Goal: Task Accomplishment & Management: Manage account settings

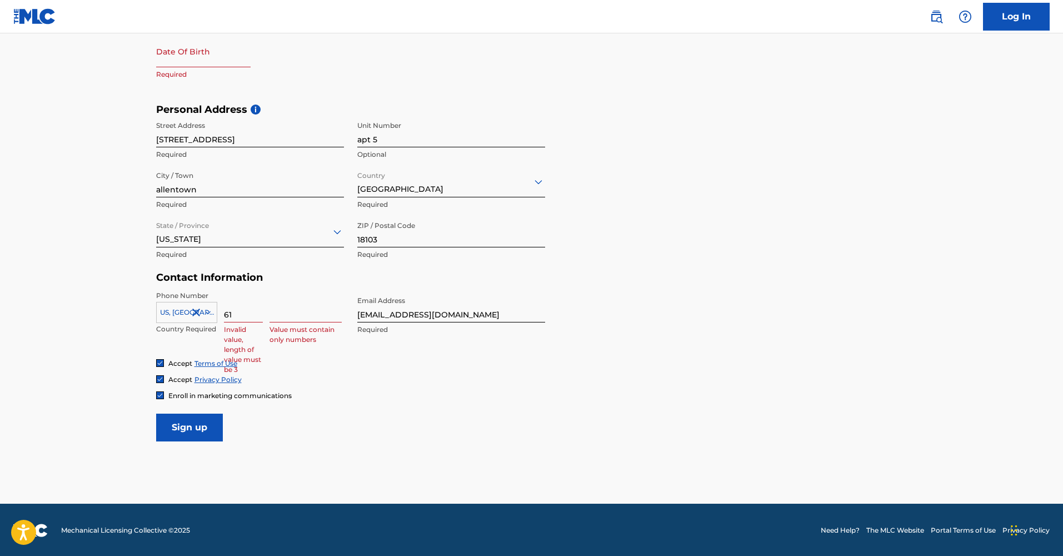
type input "610"
type input "6109725379"
type input "610"
type input "4604946"
click at [213, 429] on input "Sign up" at bounding box center [189, 428] width 67 height 28
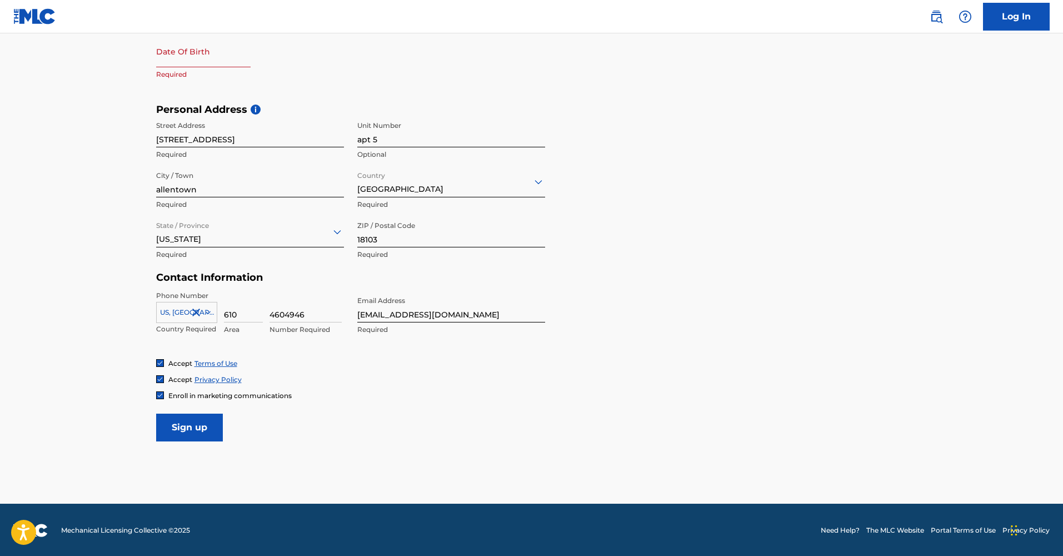
click at [196, 61] on input "text" at bounding box center [203, 52] width 94 height 32
select select "7"
select select "2025"
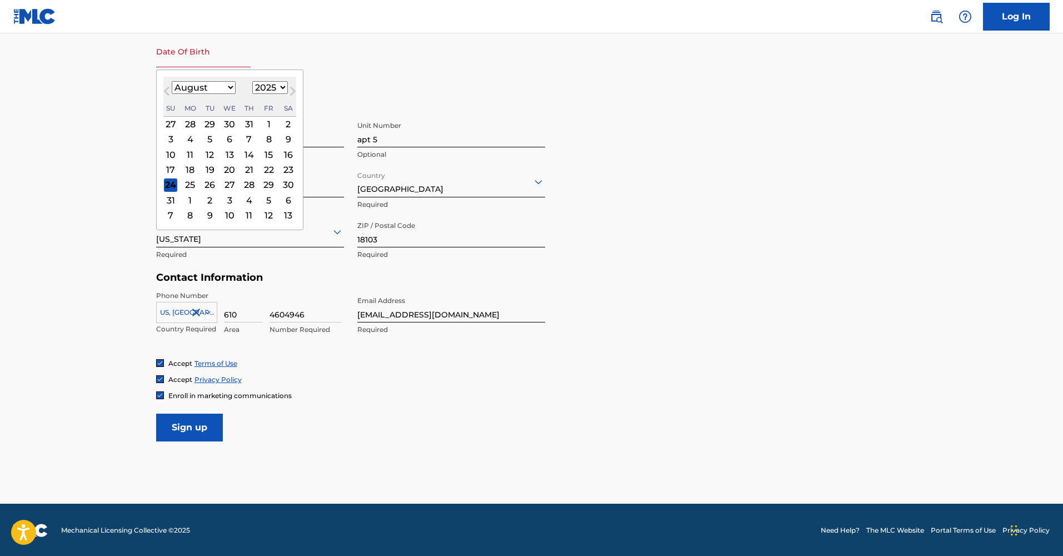
select select "2"
click at [249, 184] on div "27" at bounding box center [248, 184] width 13 height 13
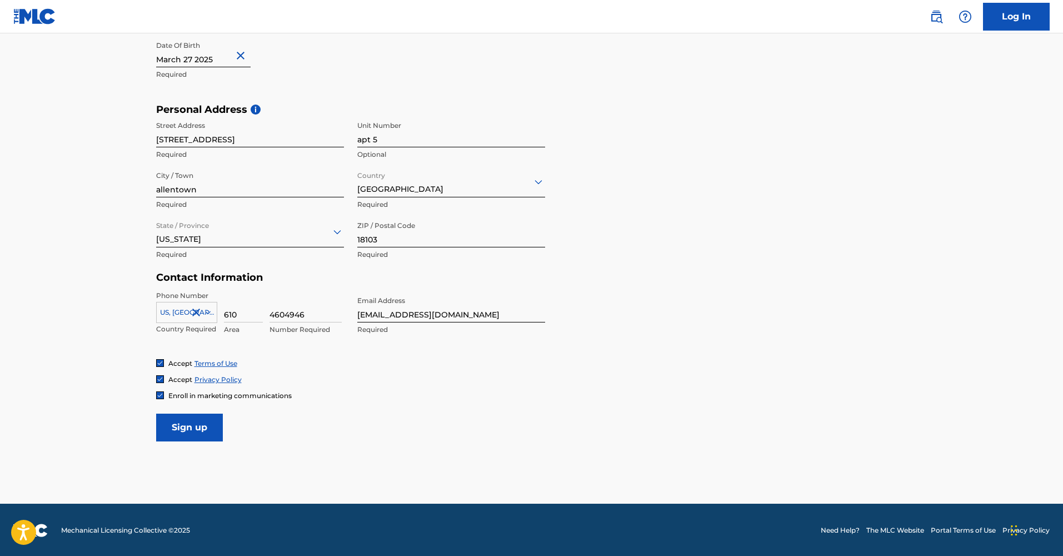
select select "2"
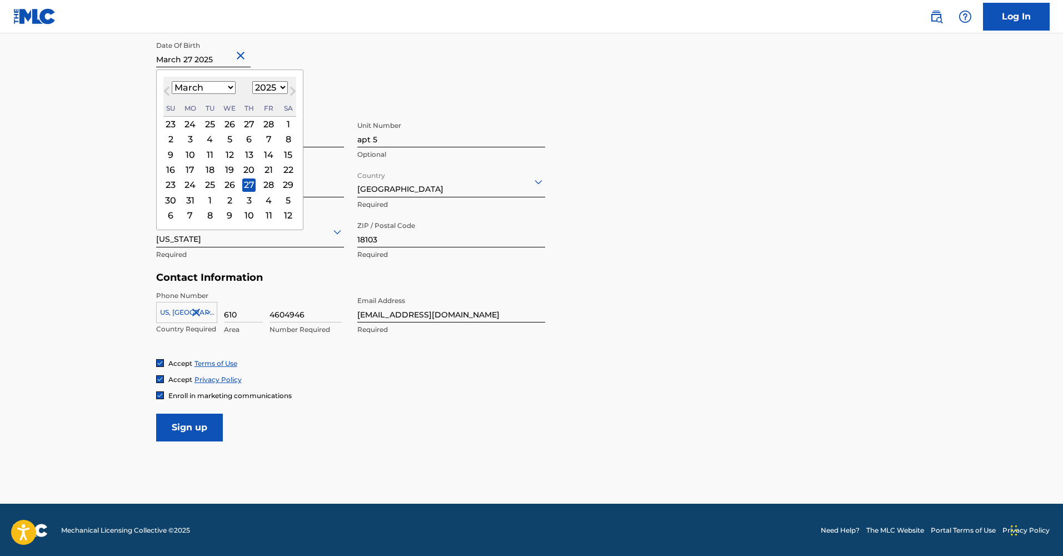
click at [226, 62] on input "text" at bounding box center [203, 52] width 94 height 32
select select "1982"
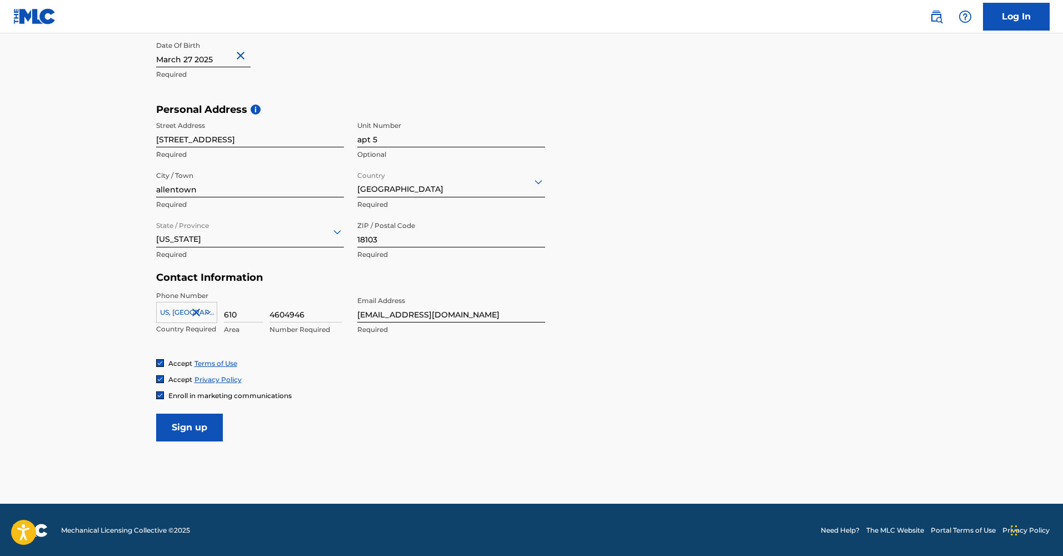
click at [210, 432] on input "Sign up" at bounding box center [189, 428] width 67 height 28
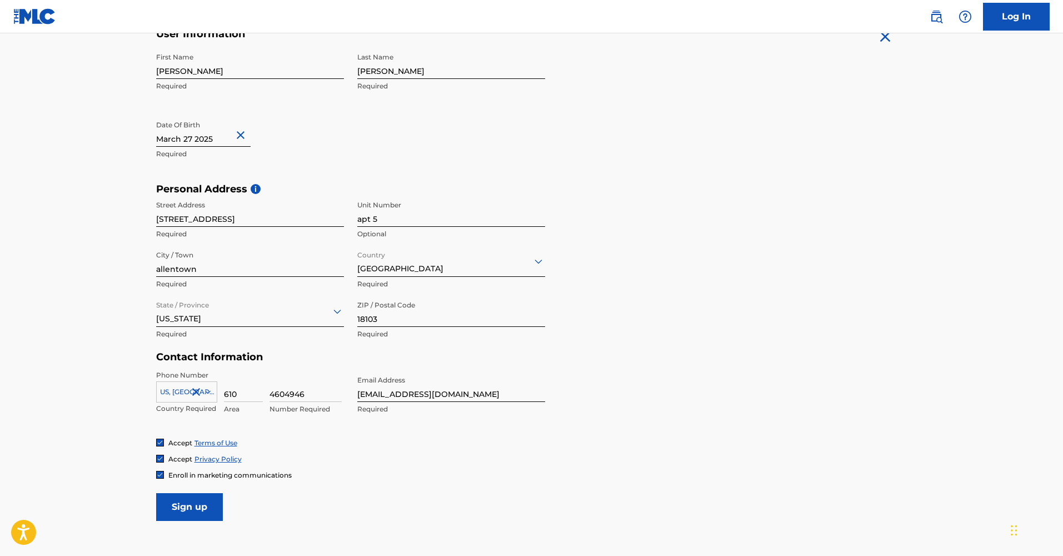
scroll to position [312, 0]
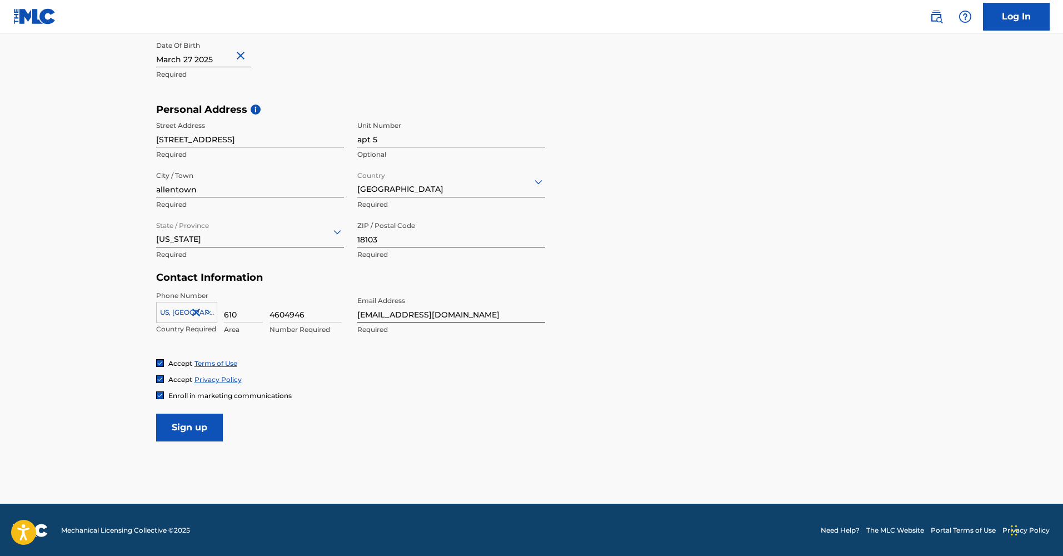
click at [181, 430] on input "Sign up" at bounding box center [189, 428] width 67 height 28
click at [1010, 21] on link "Log In" at bounding box center [1016, 17] width 67 height 28
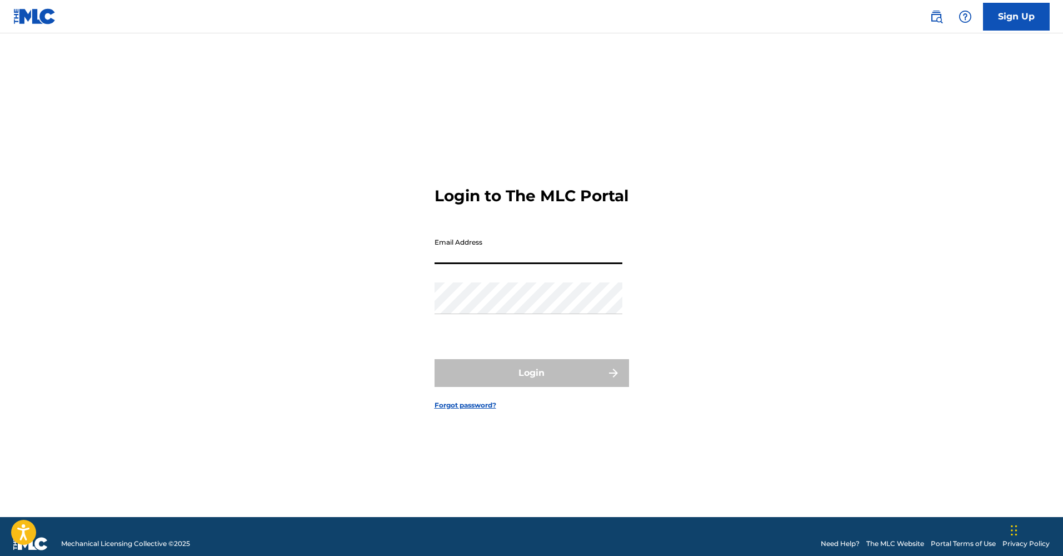
type input "[EMAIL_ADDRESS][DOMAIN_NAME]"
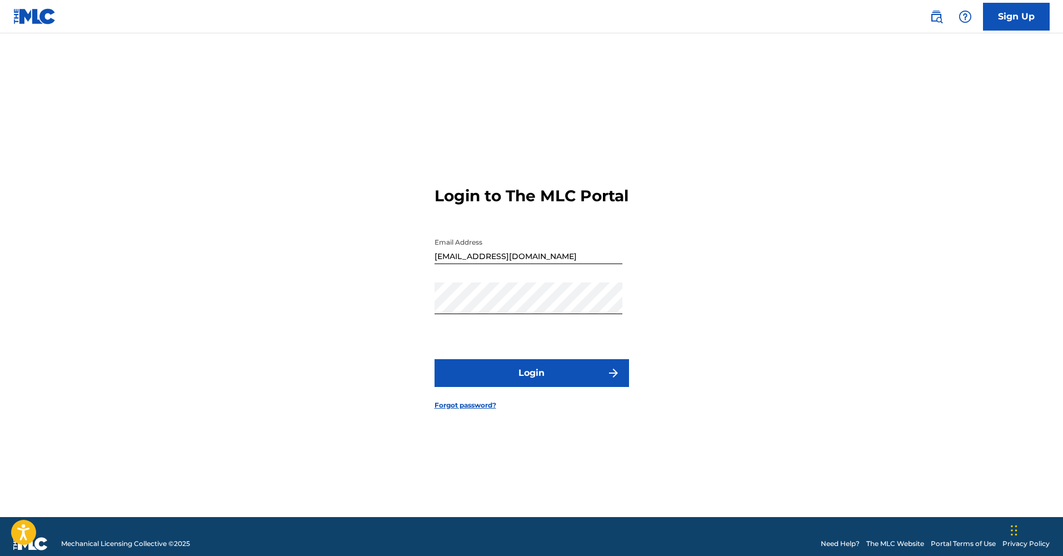
click at [530, 386] on button "Login" at bounding box center [532, 373] width 195 height 28
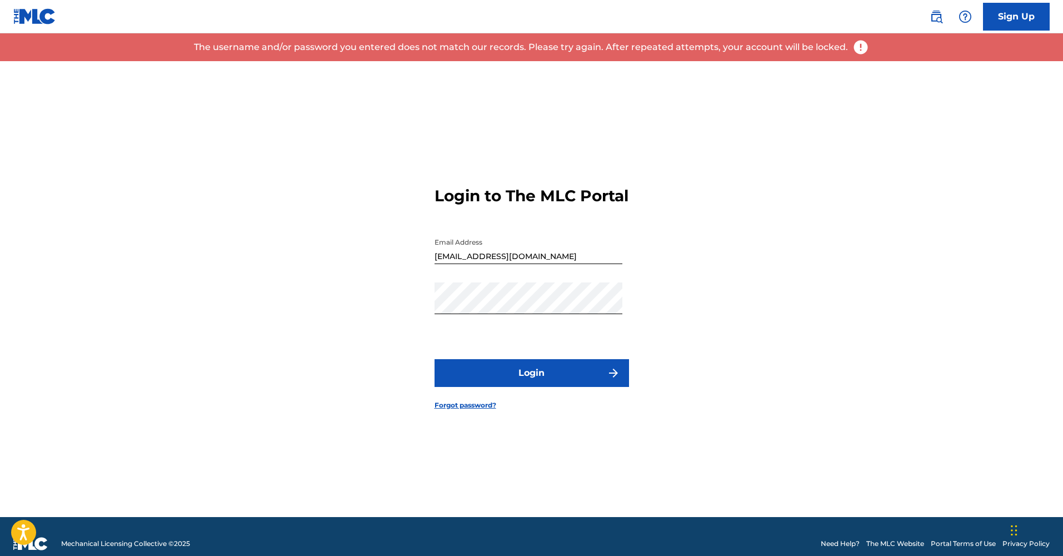
click at [492, 410] on link "Forgot password?" at bounding box center [466, 405] width 62 height 10
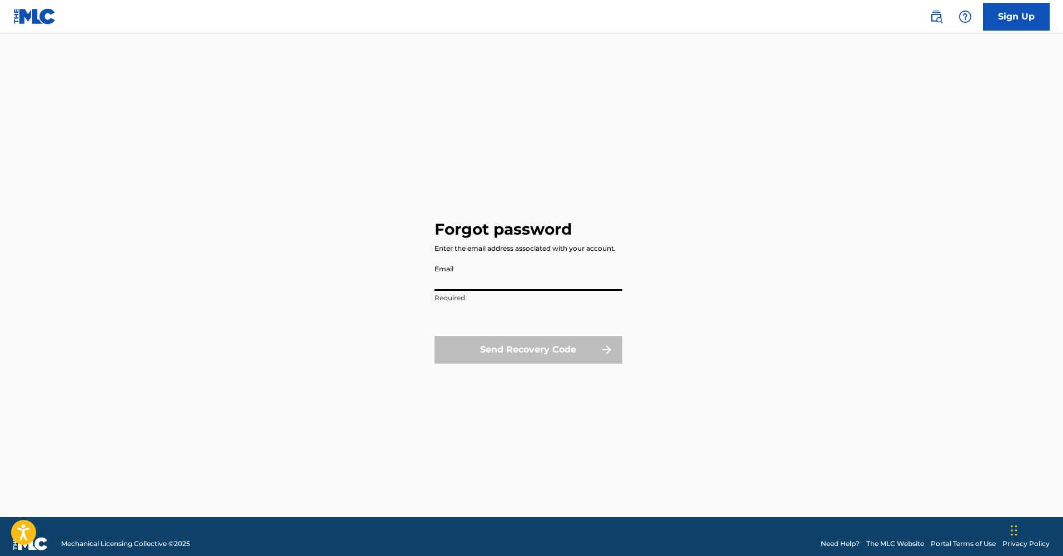
type input "[EMAIL_ADDRESS][DOMAIN_NAME]"
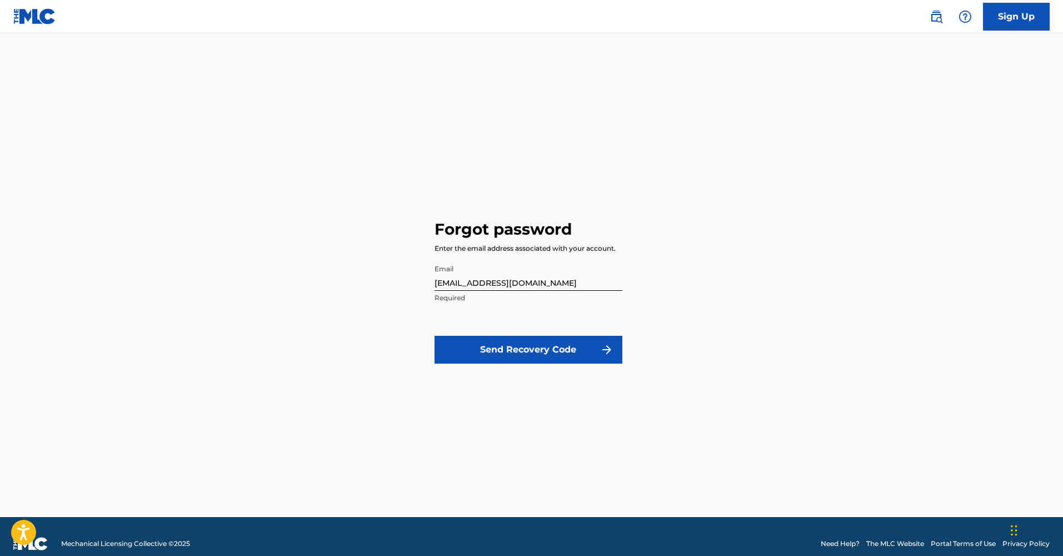
click at [510, 343] on button "Send Recovery Code" at bounding box center [529, 350] width 188 height 28
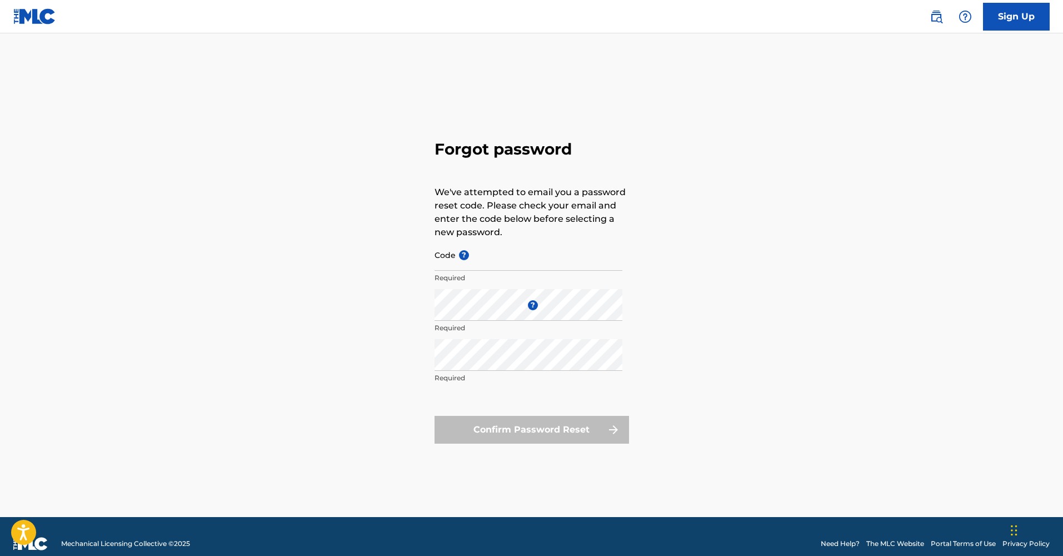
click at [491, 258] on input "Code ?" at bounding box center [529, 255] width 188 height 32
type input "FP_8b1561d760c8b887283328f9691e"
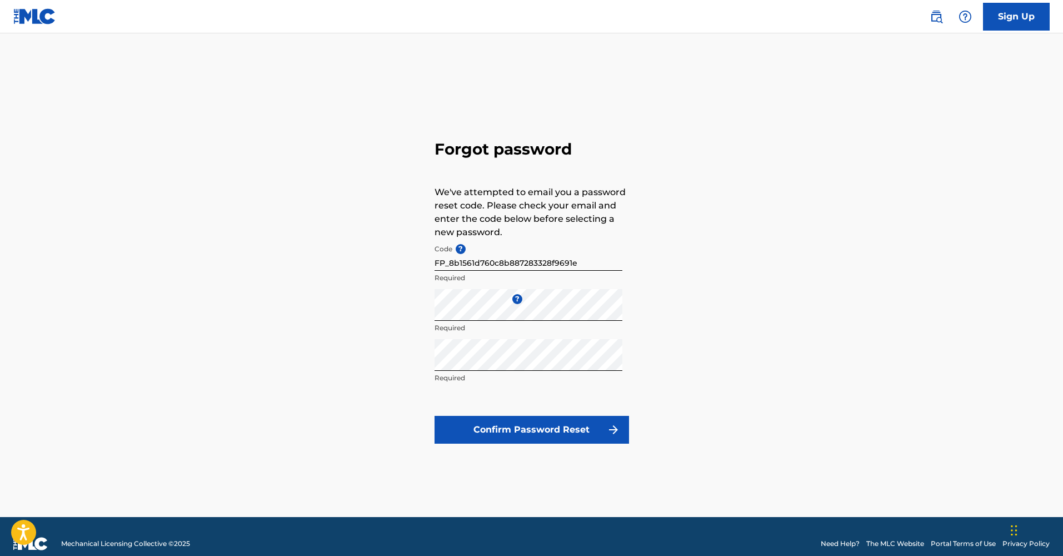
click at [533, 431] on button "Confirm Password Reset" at bounding box center [532, 430] width 195 height 28
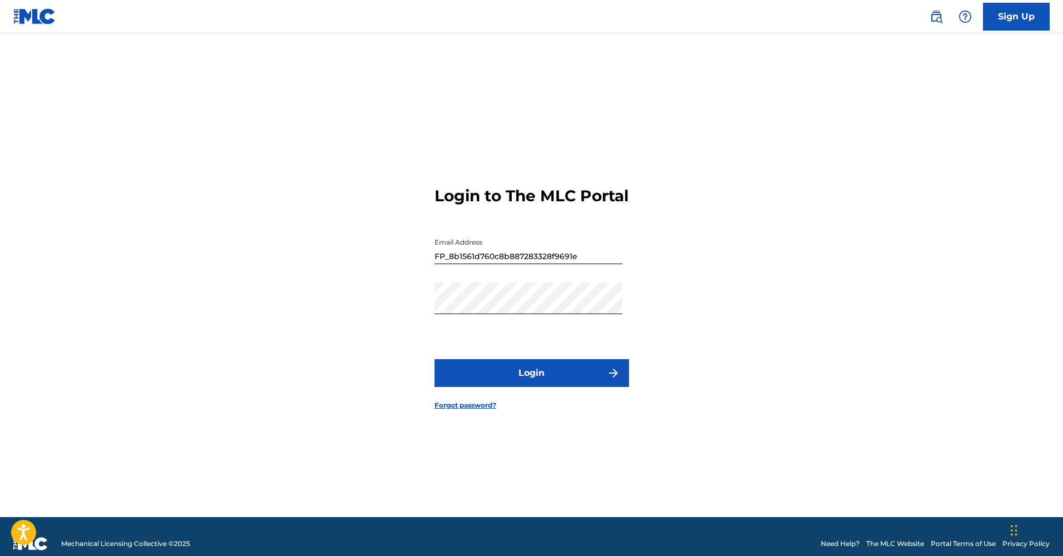
click at [515, 387] on button "Login" at bounding box center [532, 373] width 195 height 28
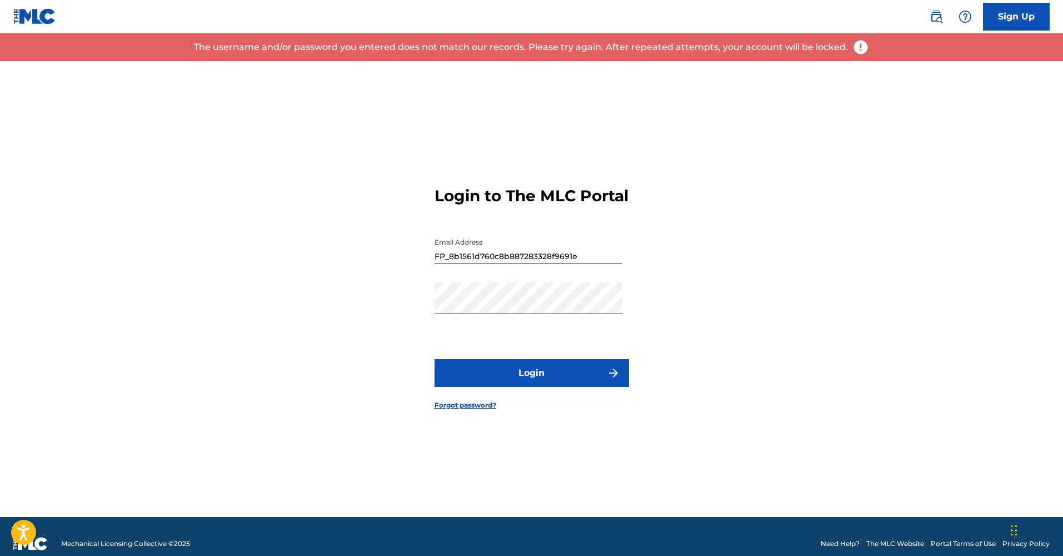
click at [609, 264] on input "FP_8b1561d760c8b887283328f9691e" at bounding box center [529, 248] width 188 height 32
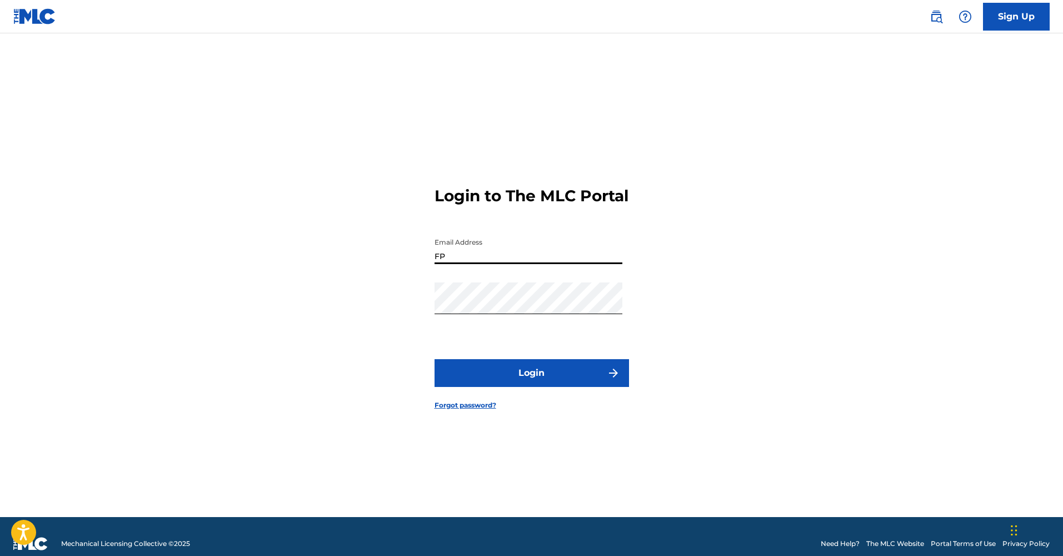
type input "F"
type input "[EMAIL_ADDRESS][DOMAIN_NAME]"
click at [531, 382] on button "Login" at bounding box center [532, 373] width 195 height 28
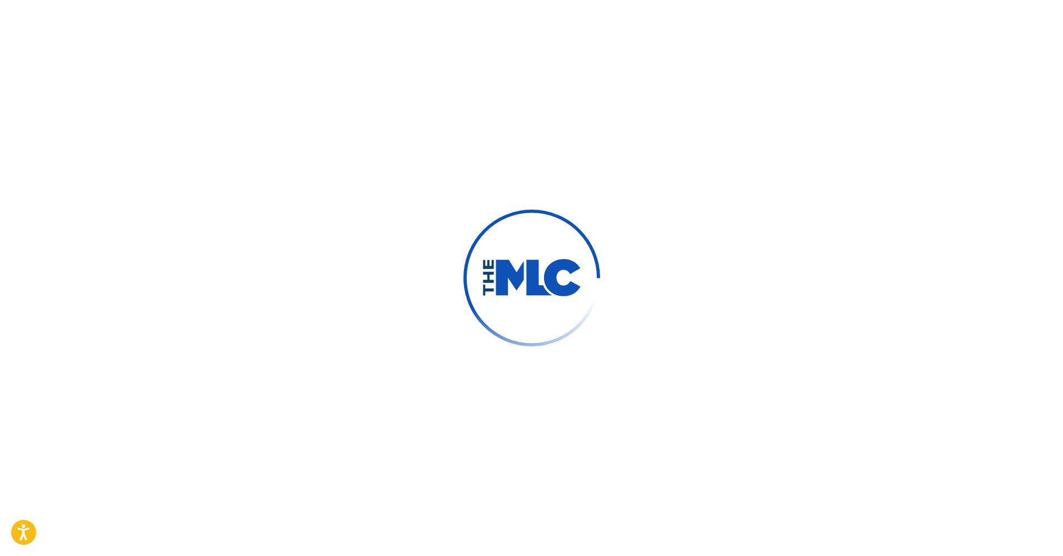
scroll to position [14, 0]
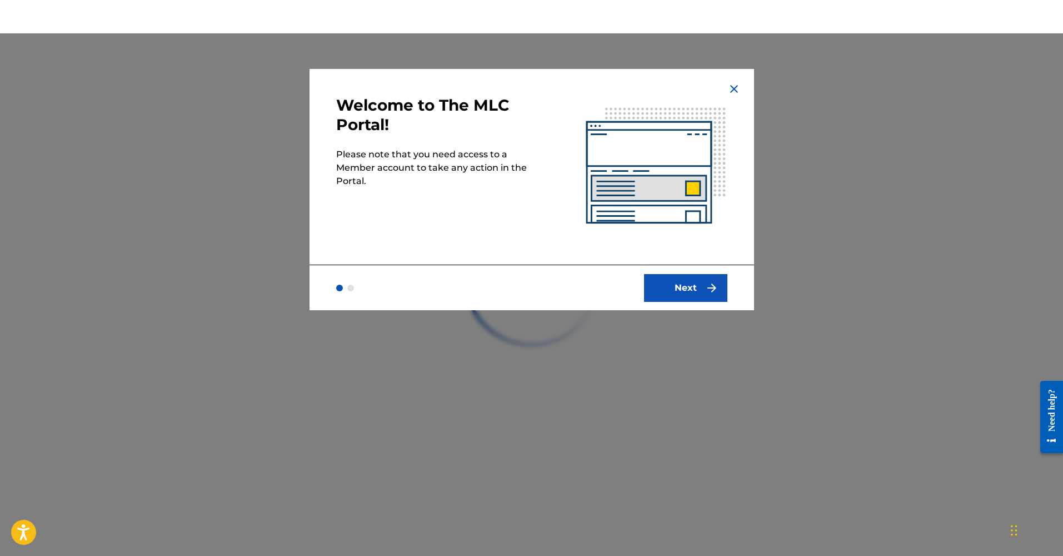
click at [682, 286] on button "Next" at bounding box center [685, 288] width 83 height 28
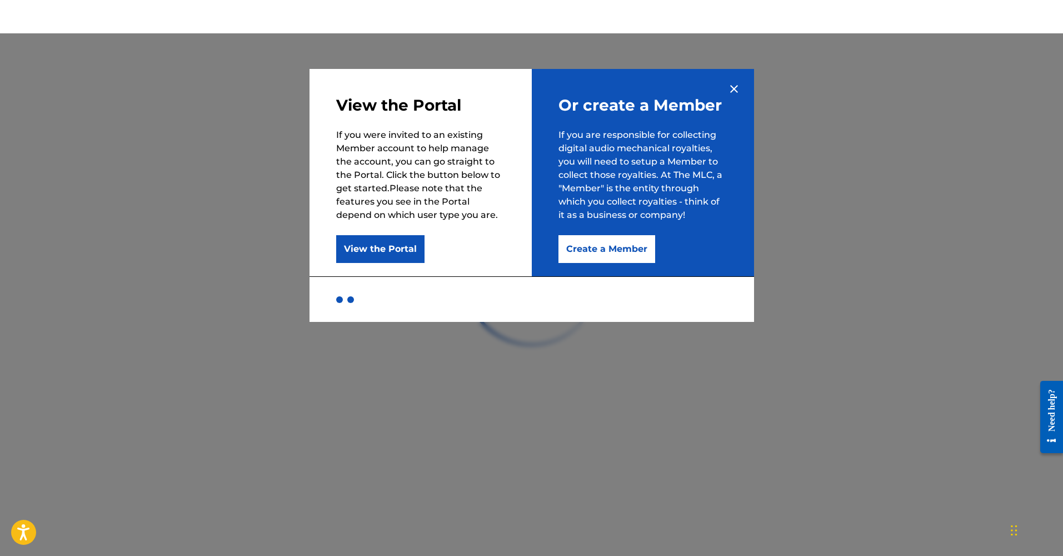
click at [389, 252] on button "View the Portal" at bounding box center [380, 249] width 88 height 28
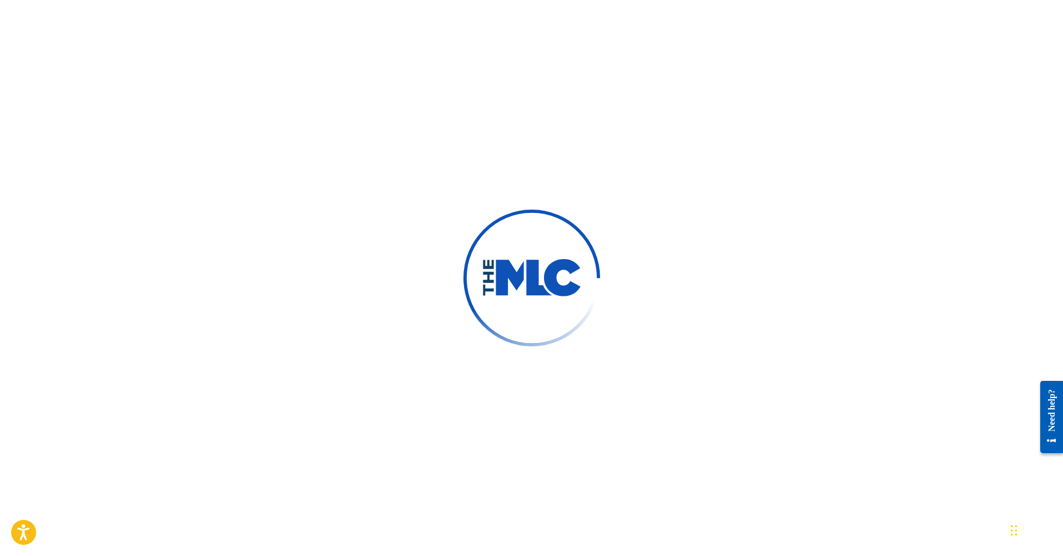
click at [545, 258] on img at bounding box center [531, 277] width 191 height 191
click at [1053, 415] on div "Need help?" at bounding box center [1051, 410] width 15 height 42
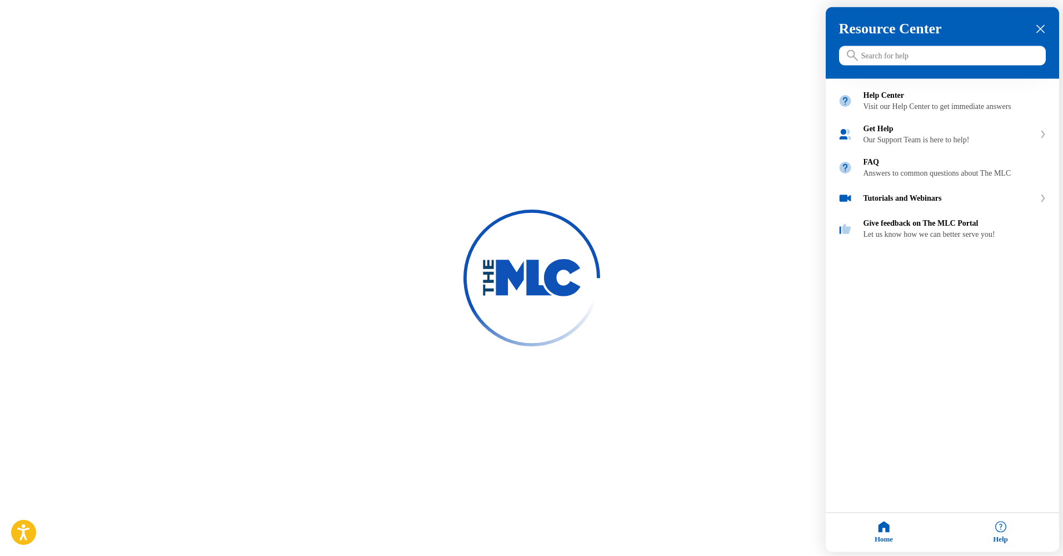
click at [1039, 26] on icon "close resource center" at bounding box center [1041, 29] width 8 height 8
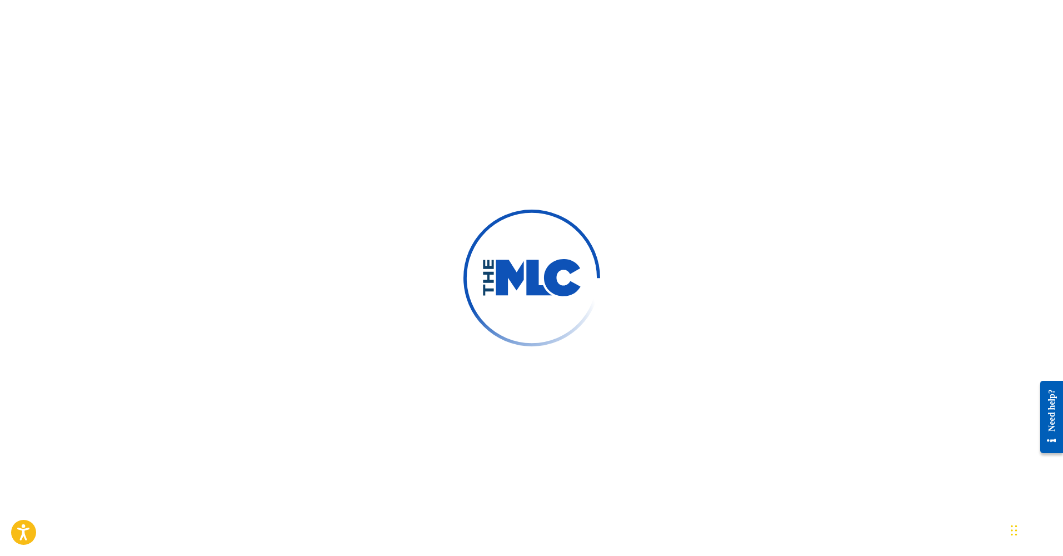
click at [540, 287] on img at bounding box center [532, 278] width 100 height 38
click at [28, 526] on icon "Open accessiBe: accessibility options, statement and help" at bounding box center [23, 532] width 13 height 18
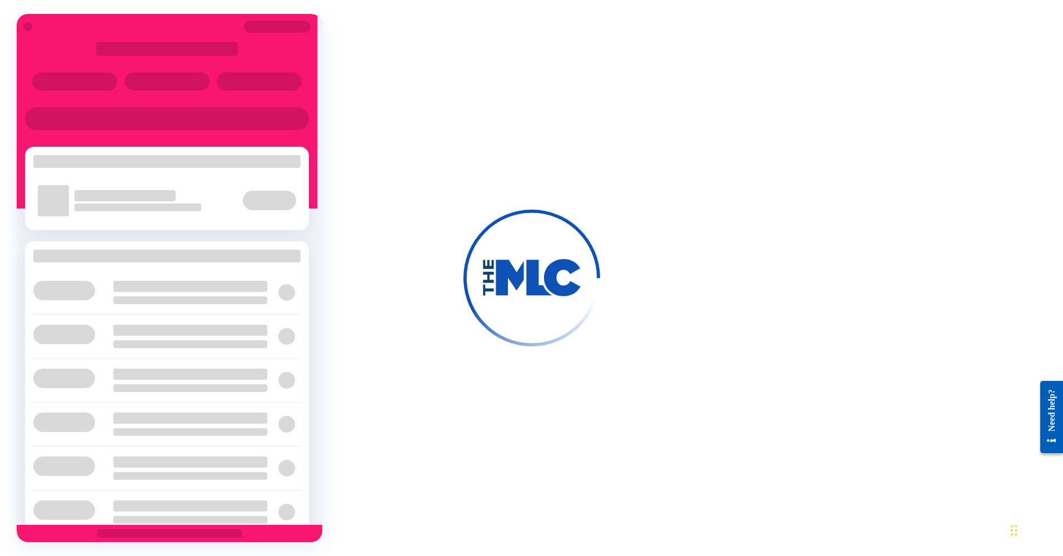
click at [374, 170] on div at bounding box center [531, 278] width 1063 height 556
click at [27, 24] on div at bounding box center [27, 26] width 9 height 9
click at [28, 28] on div at bounding box center [27, 26] width 9 height 9
click at [27, 26] on div at bounding box center [27, 26] width 9 height 9
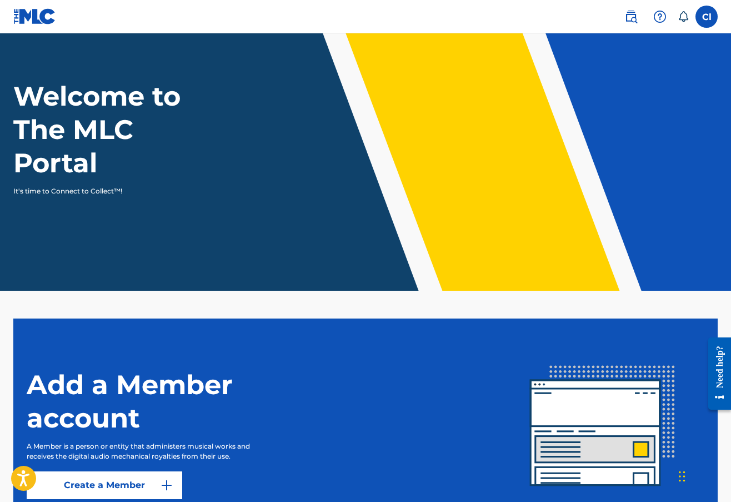
scroll to position [135, 0]
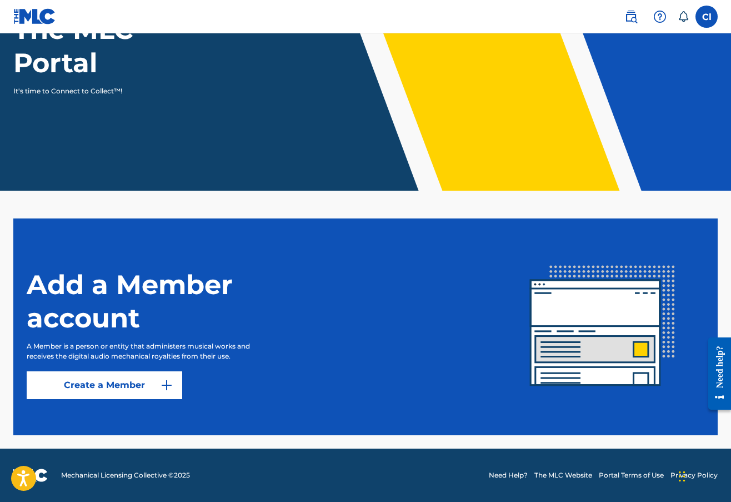
click at [709, 21] on label at bounding box center [707, 17] width 22 height 22
click at [707, 17] on input "Cl Carl lassiter gr8nessrecords@icloud.com Notification Preferences Profile Log…" at bounding box center [707, 17] width 0 height 0
click at [708, 17] on div "Cl Cl Carl lassiter gr8nessrecords@icloud.com Notification Preferences Profile …" at bounding box center [707, 17] width 22 height 22
click at [706, 18] on label at bounding box center [707, 17] width 22 height 22
click at [707, 17] on input "Cl Carl lassiter gr8nessrecords@icloud.com Notification Preferences Profile Log…" at bounding box center [707, 17] width 0 height 0
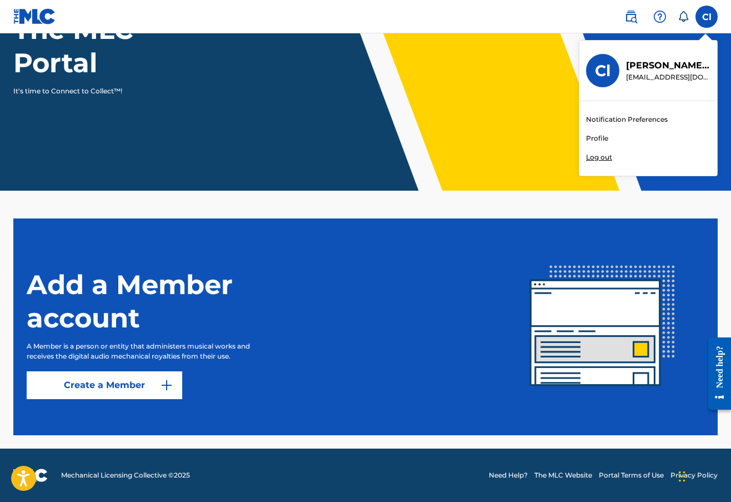
click at [706, 17] on div "Cl Cl Carl lassiter gr8nessrecords@icloud.com Notification Preferences Profile …" at bounding box center [707, 17] width 22 height 22
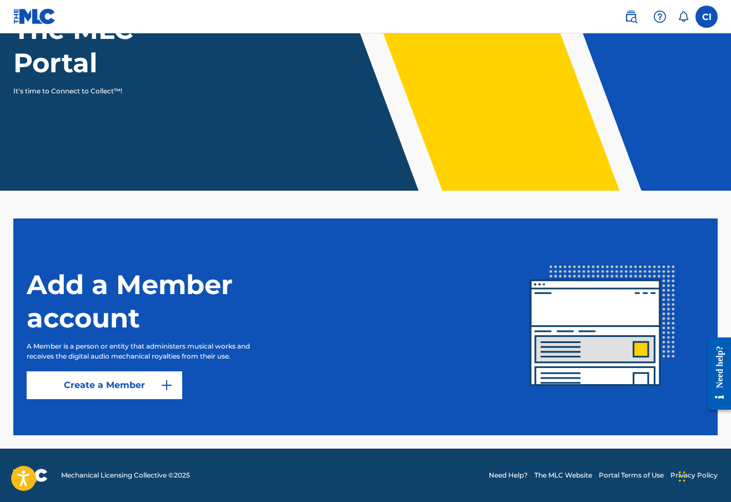
click at [705, 18] on label at bounding box center [707, 17] width 22 height 22
click at [707, 17] on input "Cl Carl lassiter gr8nessrecords@icloud.com Notification Preferences Profile Log…" at bounding box center [707, 17] width 0 height 0
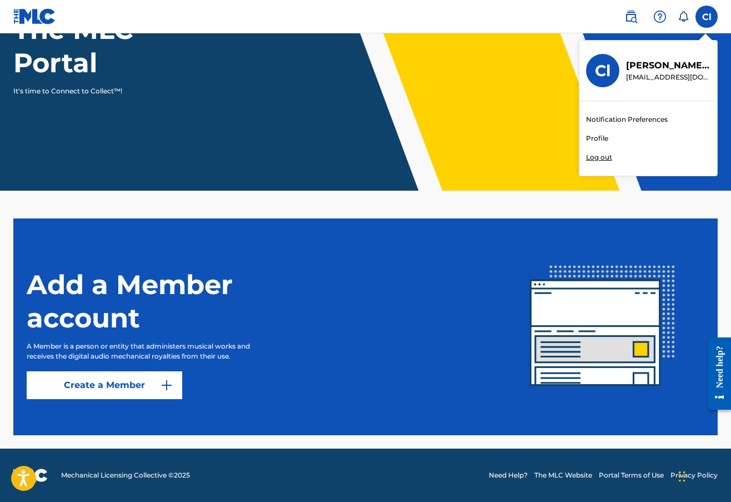
click at [605, 140] on link "Profile" at bounding box center [597, 138] width 22 height 10
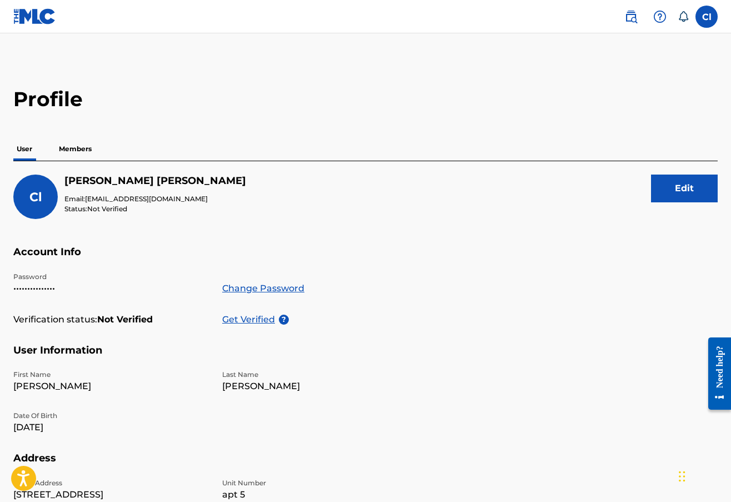
click at [686, 190] on button "Edit" at bounding box center [684, 189] width 67 height 28
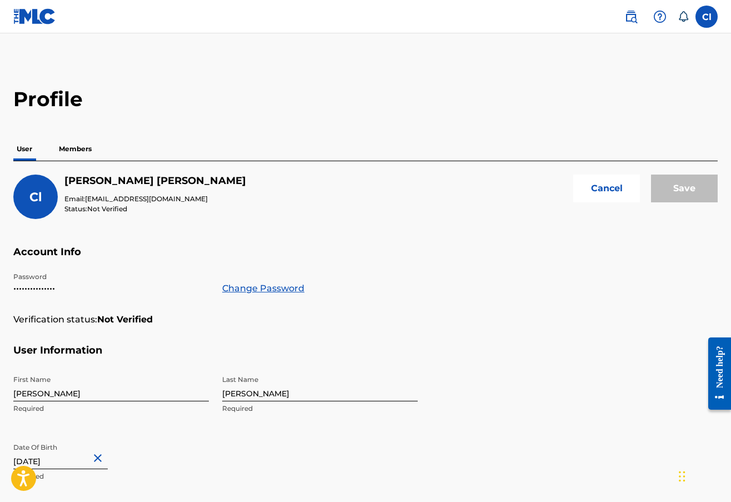
scroll to position [108, 0]
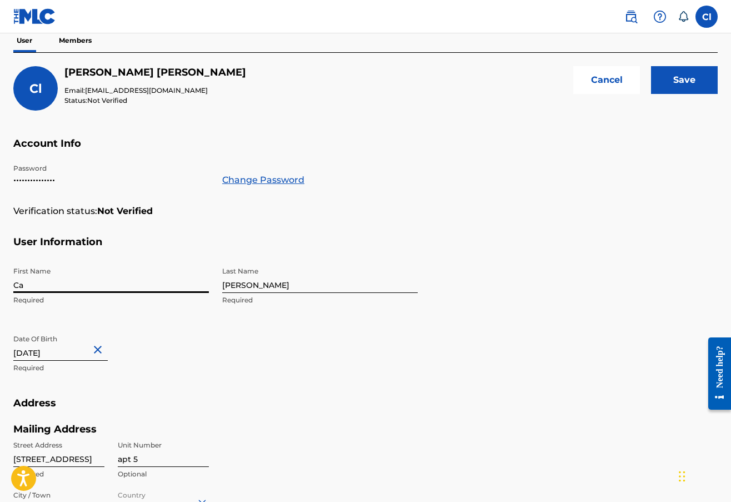
type input "C"
type input "Murtah"
type input "l"
type input "Digreat"
click at [678, 75] on input "Save" at bounding box center [684, 80] width 67 height 28
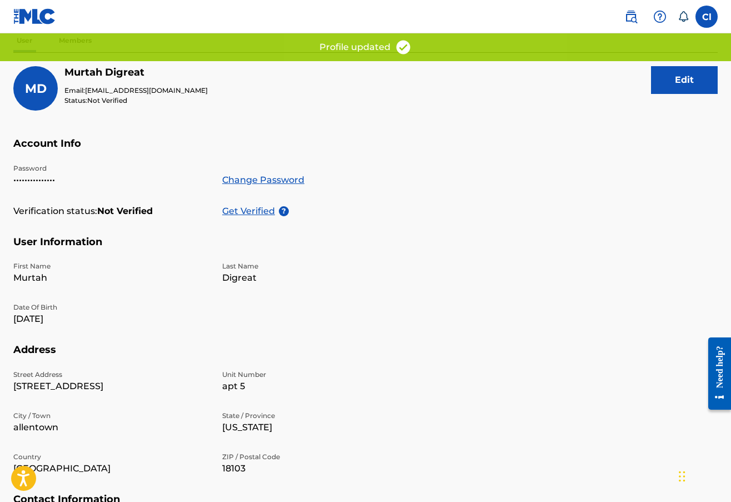
scroll to position [218, 0]
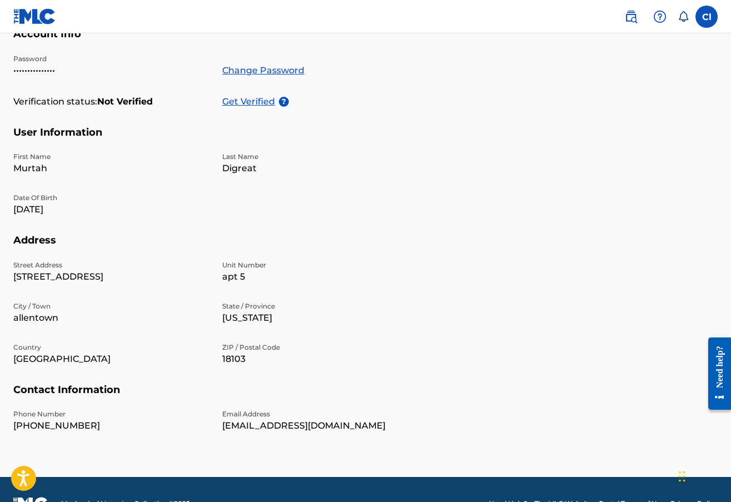
click at [257, 102] on p "Get Verified" at bounding box center [250, 101] width 57 height 13
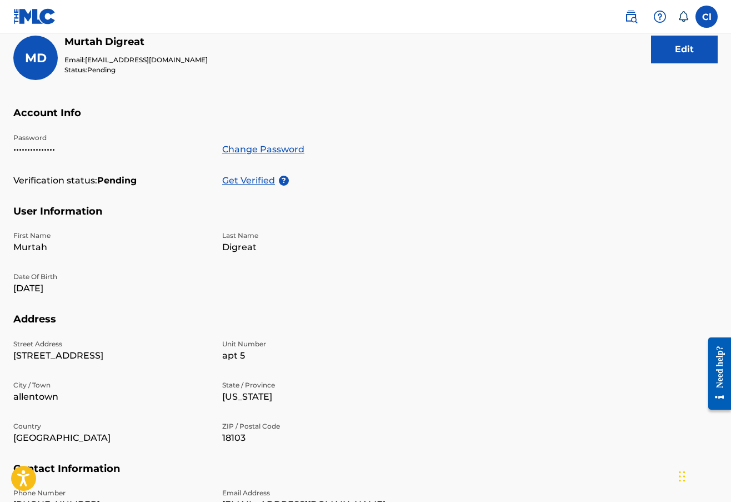
scroll to position [89, 0]
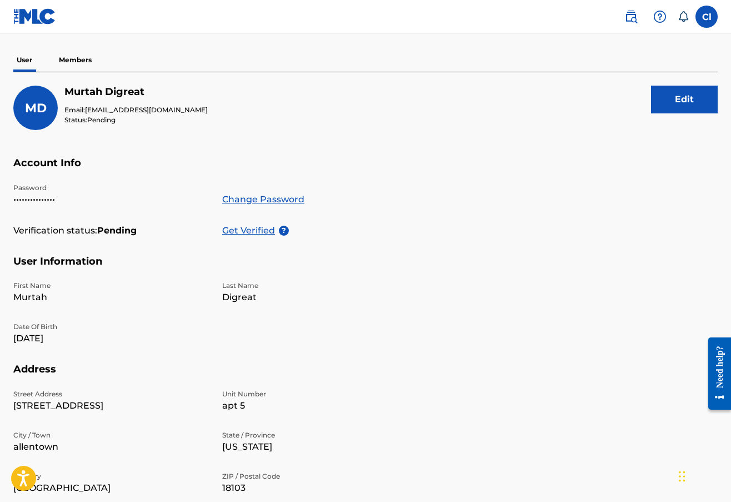
click at [71, 59] on p "Members" at bounding box center [75, 59] width 39 height 23
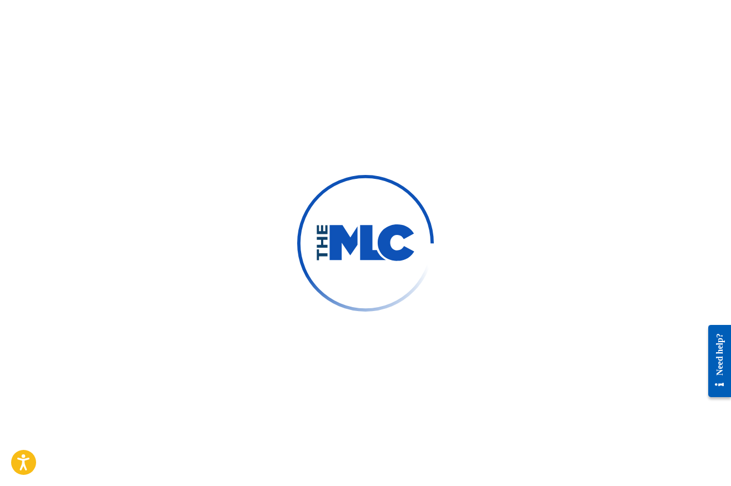
scroll to position [220, 0]
